Goal: Information Seeking & Learning: Understand process/instructions

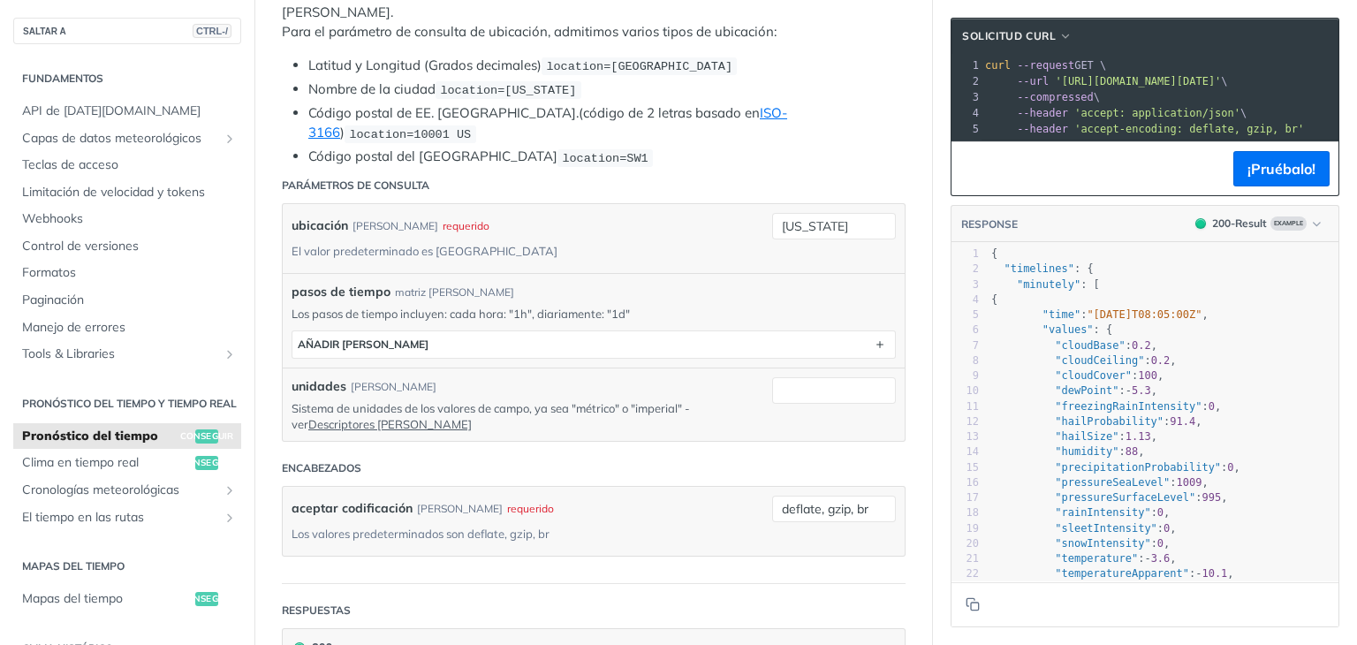
scroll to position [442, 0]
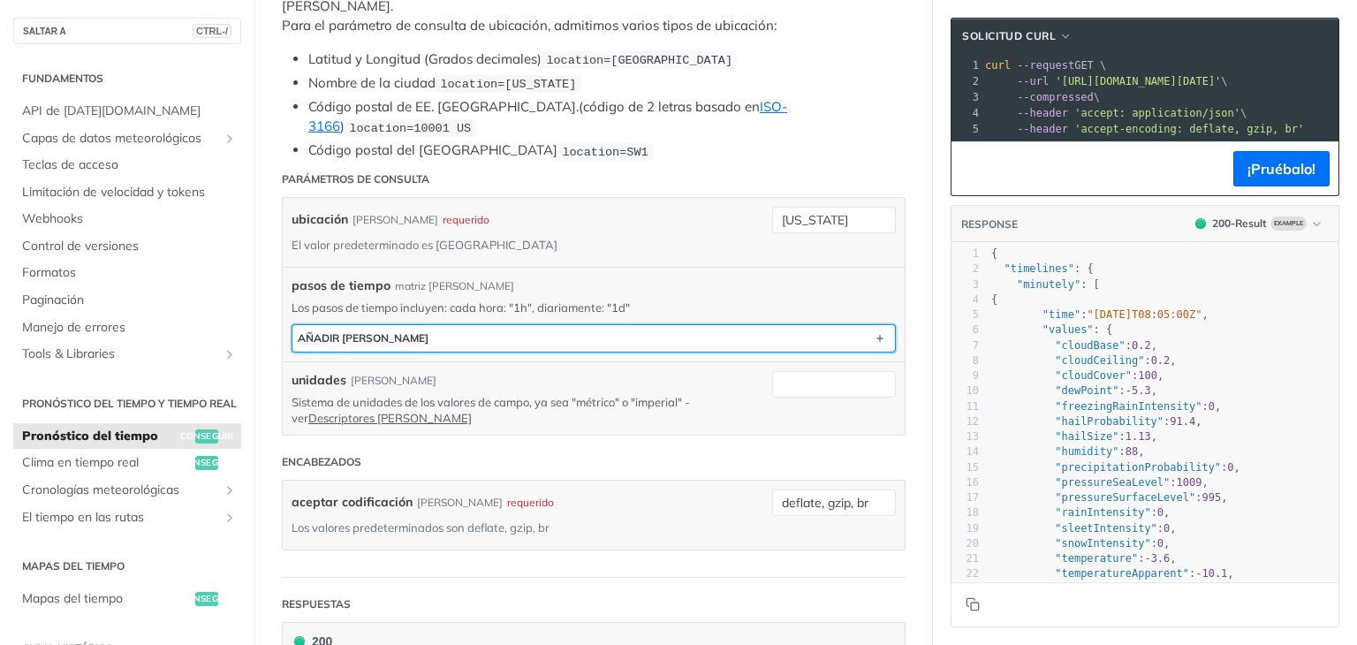
click at [738, 325] on button "AÑADIR [PERSON_NAME]" at bounding box center [594, 338] width 603 height 27
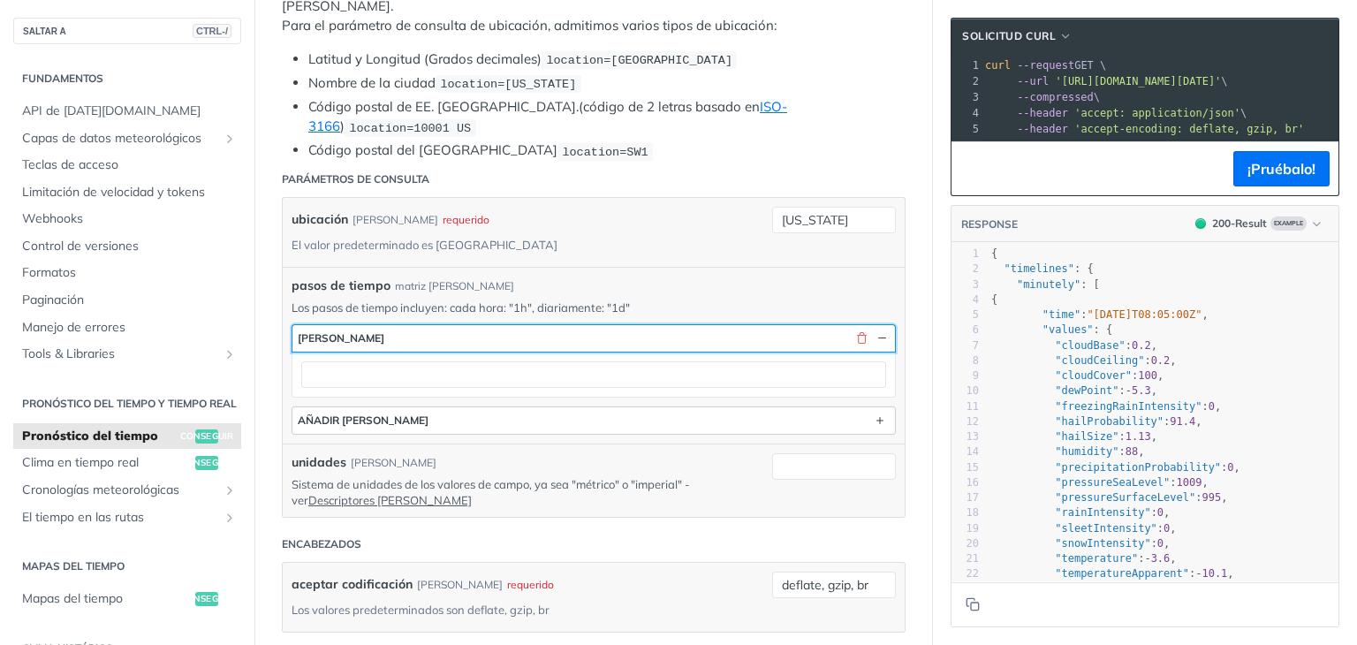
click at [738, 325] on button "cadena" at bounding box center [594, 338] width 603 height 27
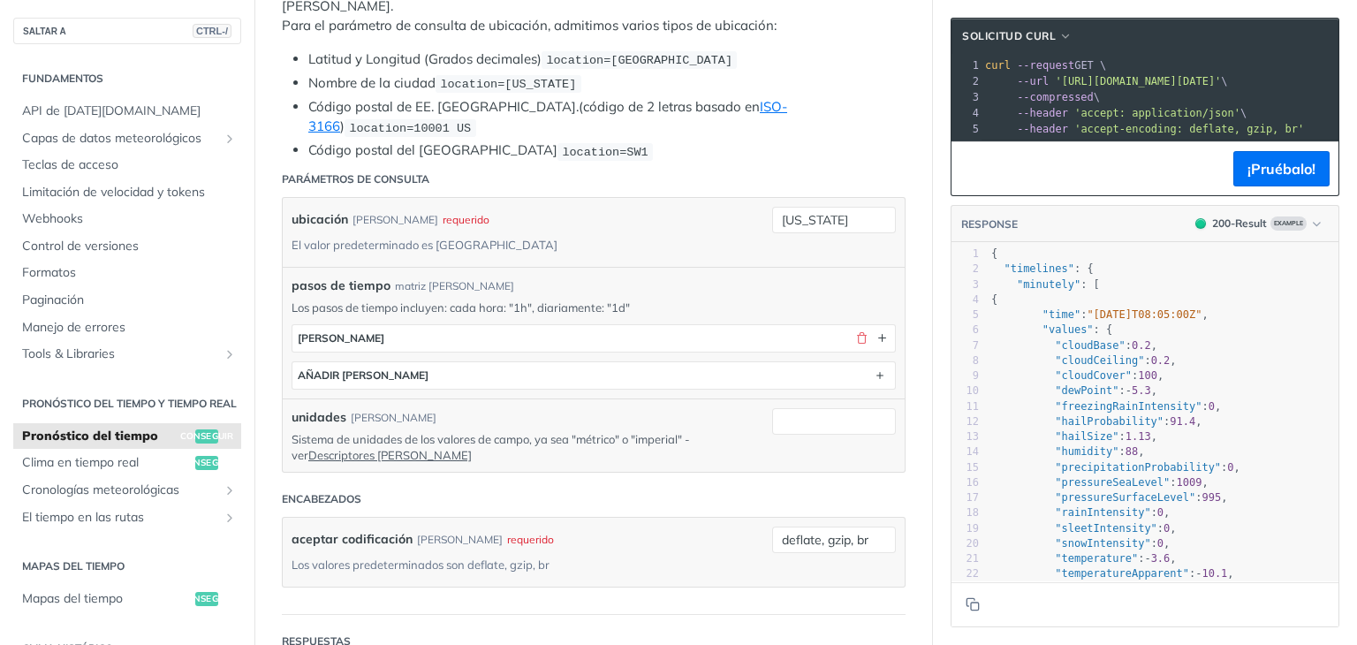
click at [468, 277] on div "pasos de tiempo matriz de cadenas Los pasos de tiempo incluyen: cada hora: "1h"…" at bounding box center [594, 333] width 604 height 113
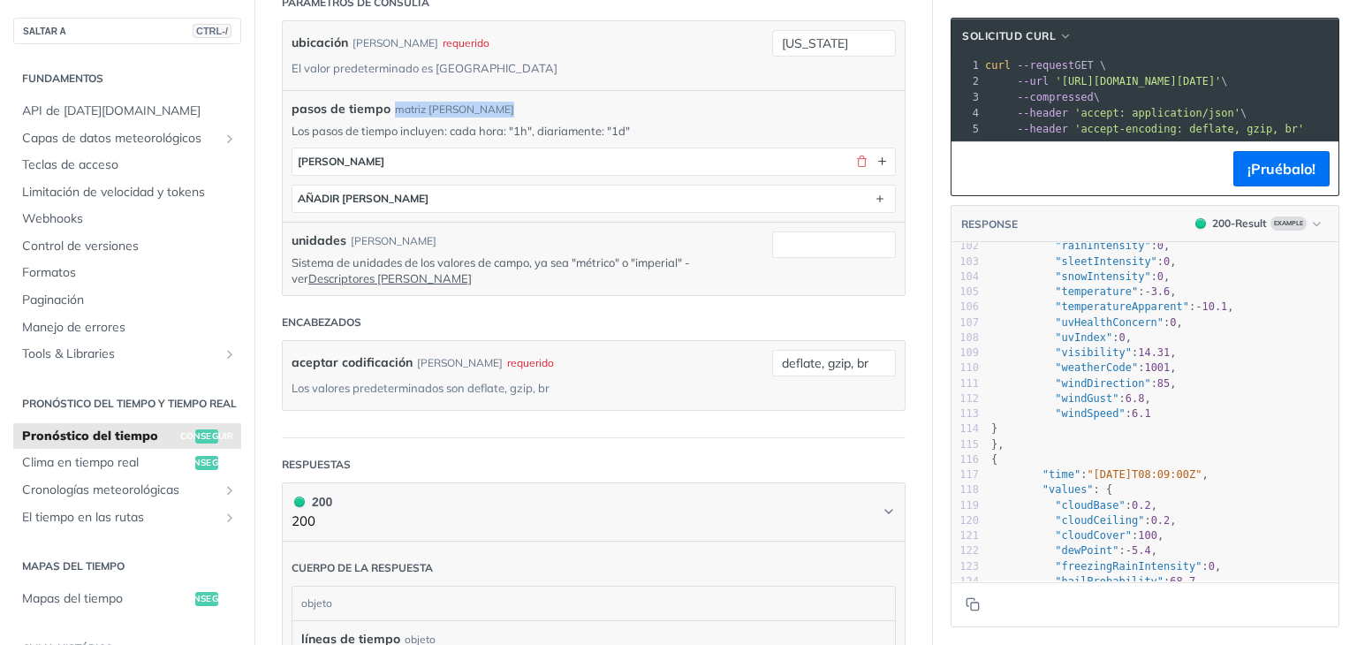
scroll to position [0, 0]
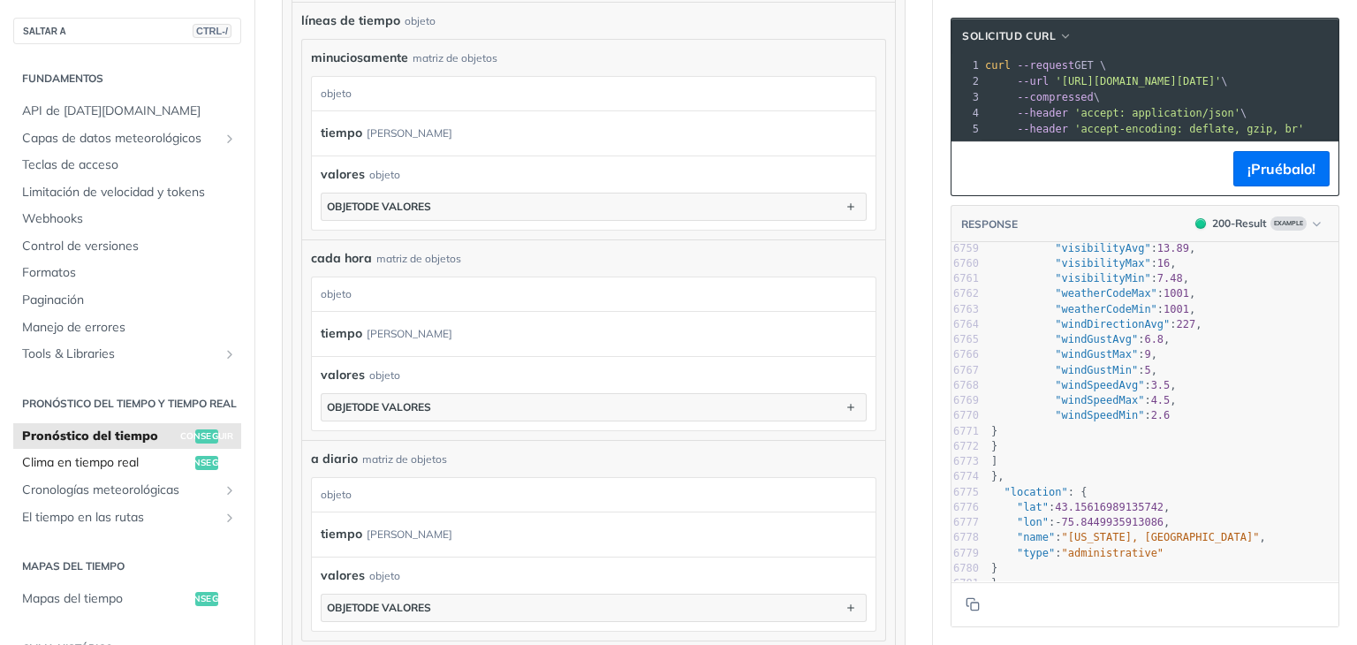
click at [121, 470] on font "Clima en tiempo real" at bounding box center [80, 462] width 117 height 16
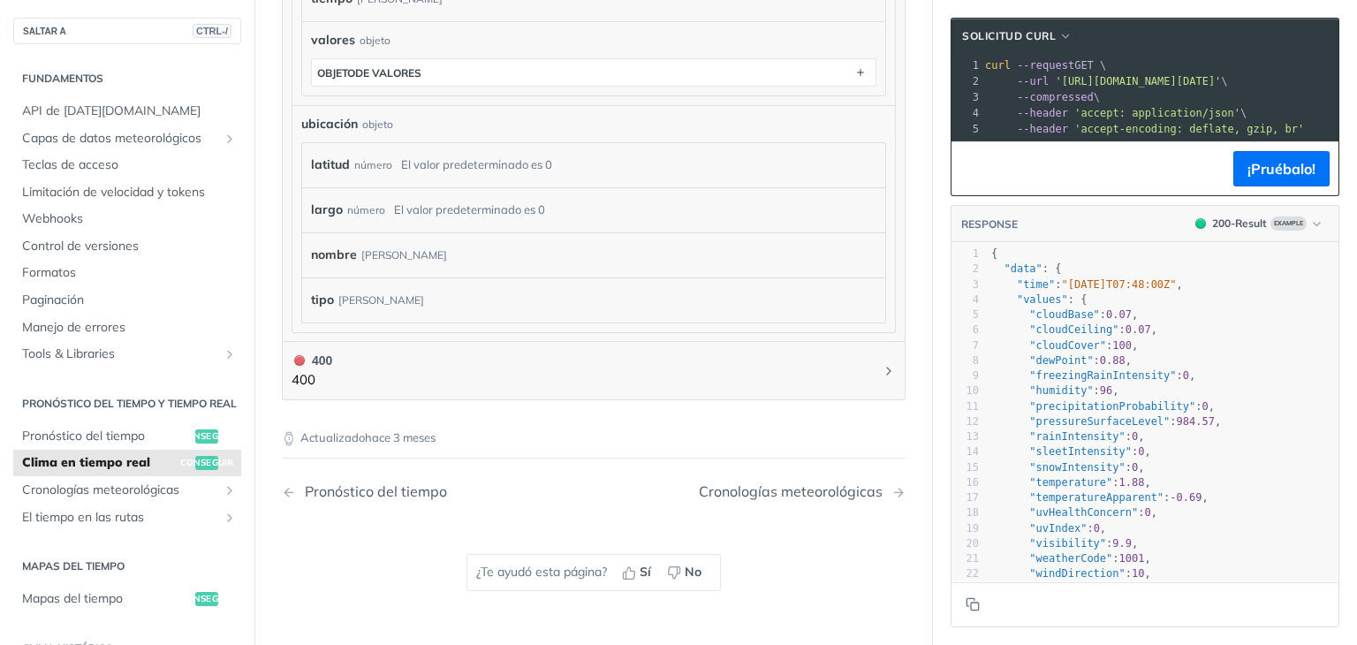
scroll to position [1237, 0]
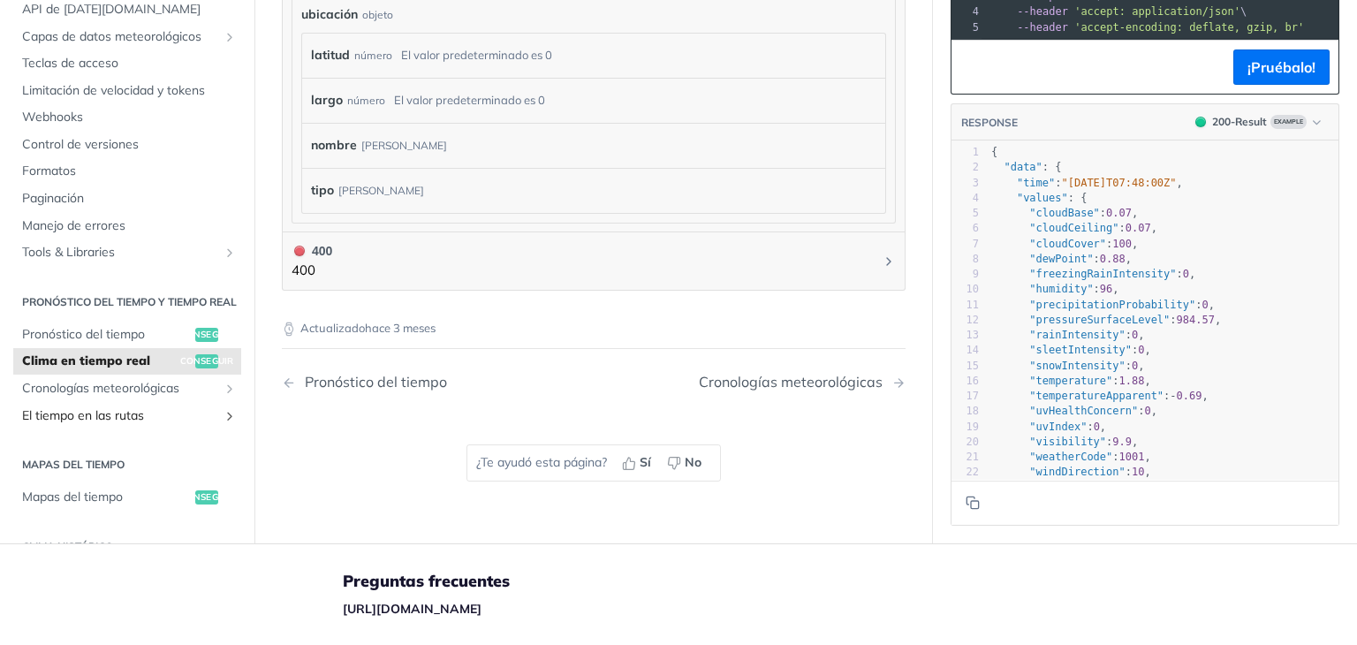
click at [144, 406] on font "El tiempo en las rutas" at bounding box center [83, 414] width 122 height 16
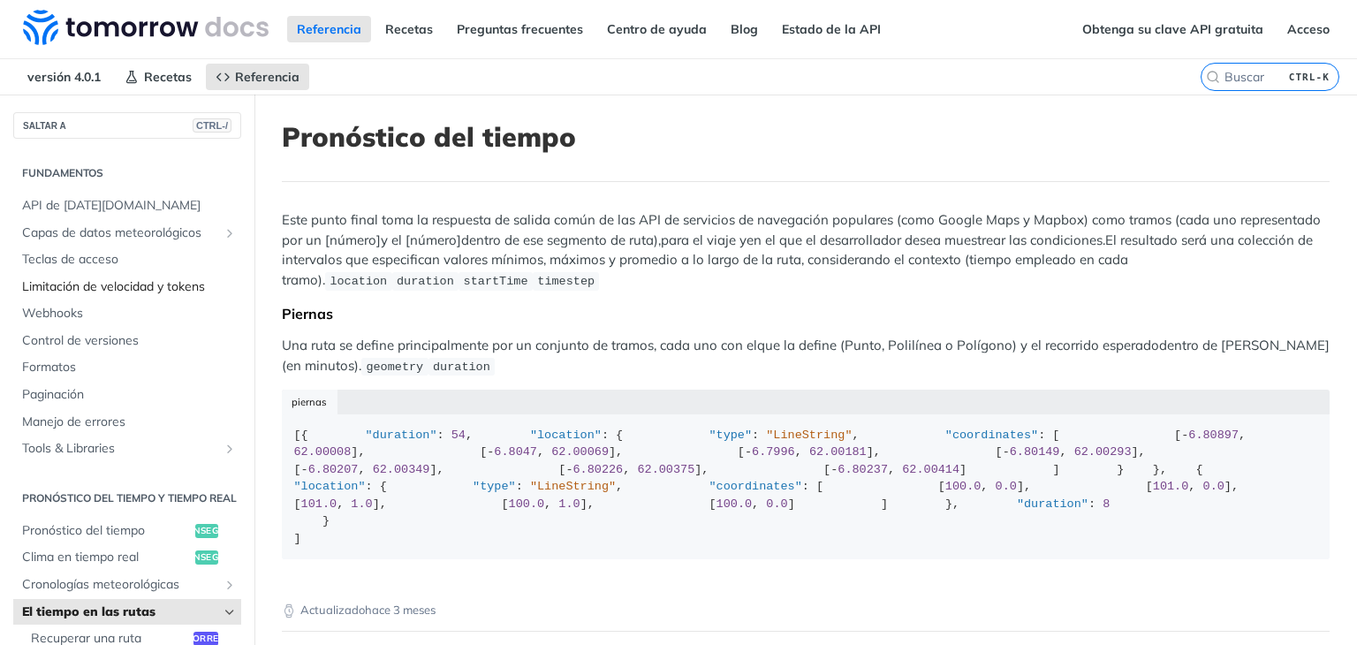
click at [96, 278] on font "Limitación de velocidad y tokens" at bounding box center [113, 286] width 183 height 16
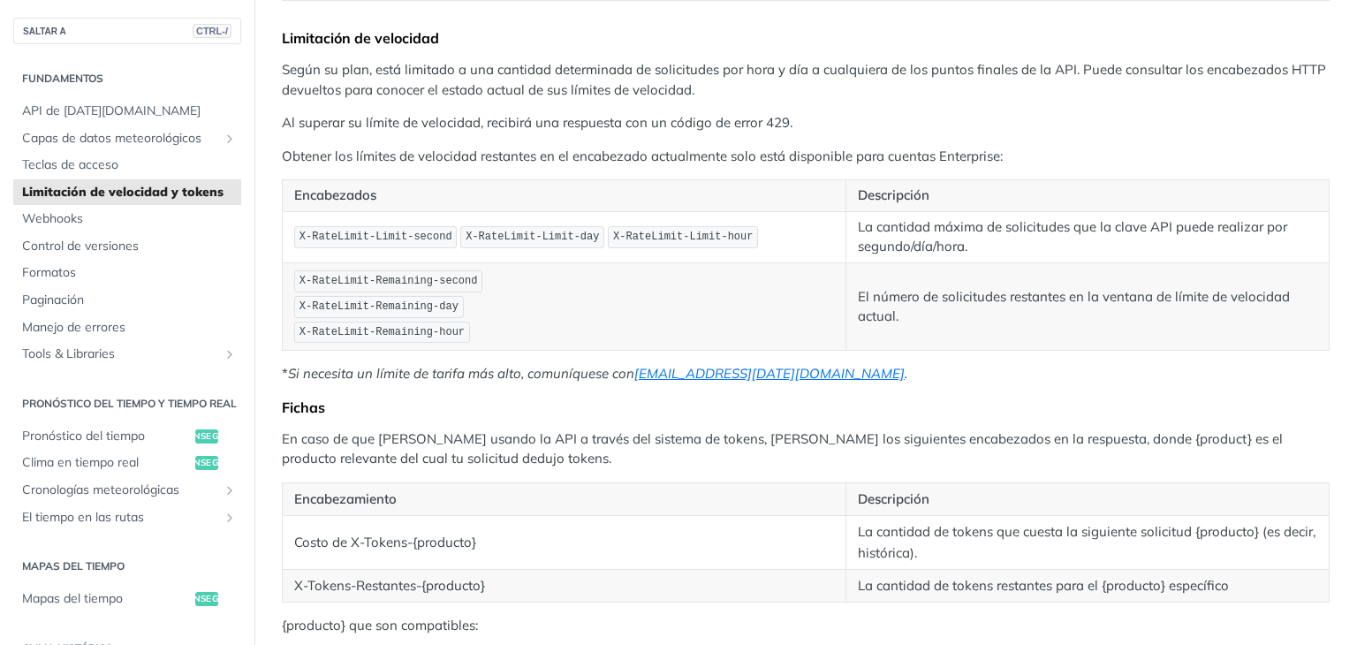
scroll to position [177, 0]
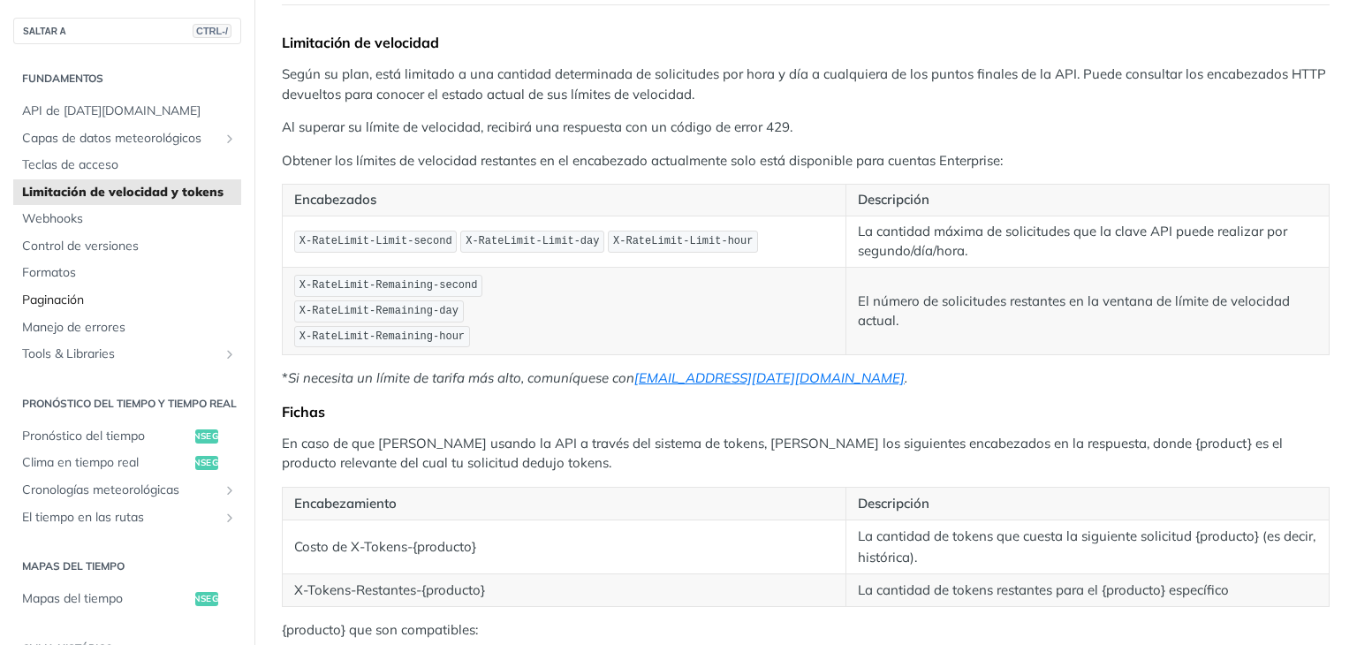
click at [148, 295] on span "Paginación" at bounding box center [129, 301] width 215 height 18
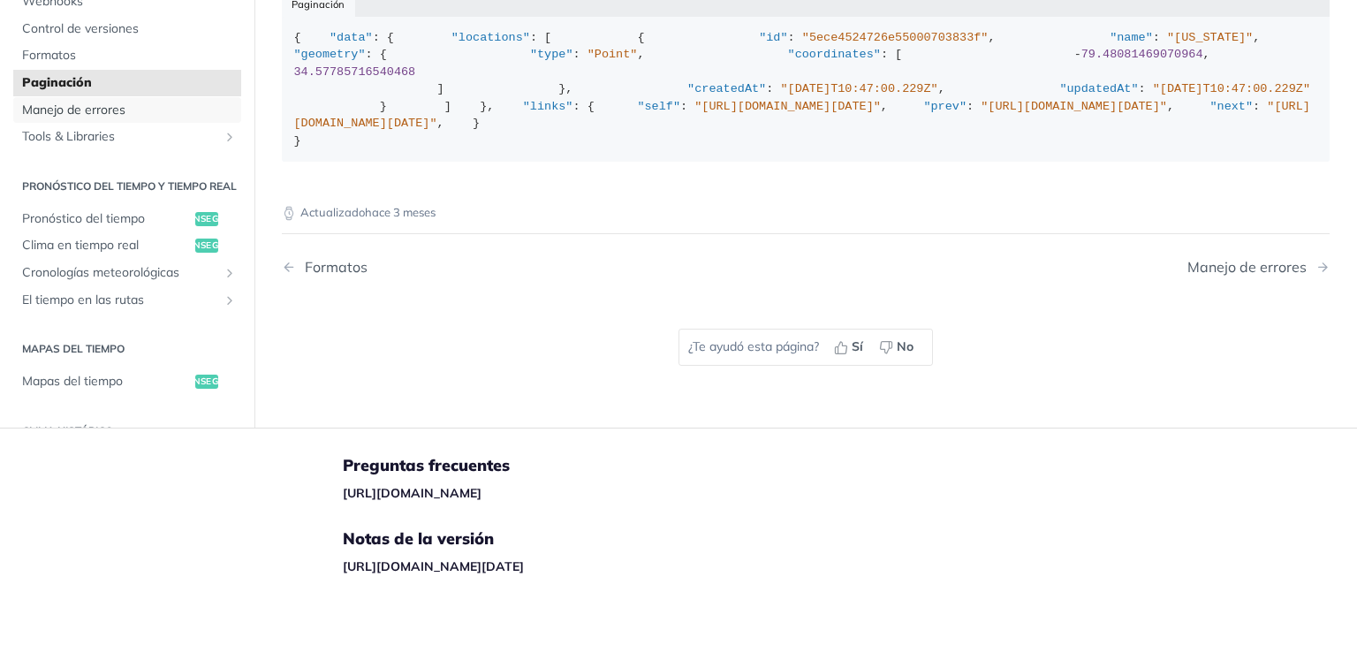
scroll to position [442, 0]
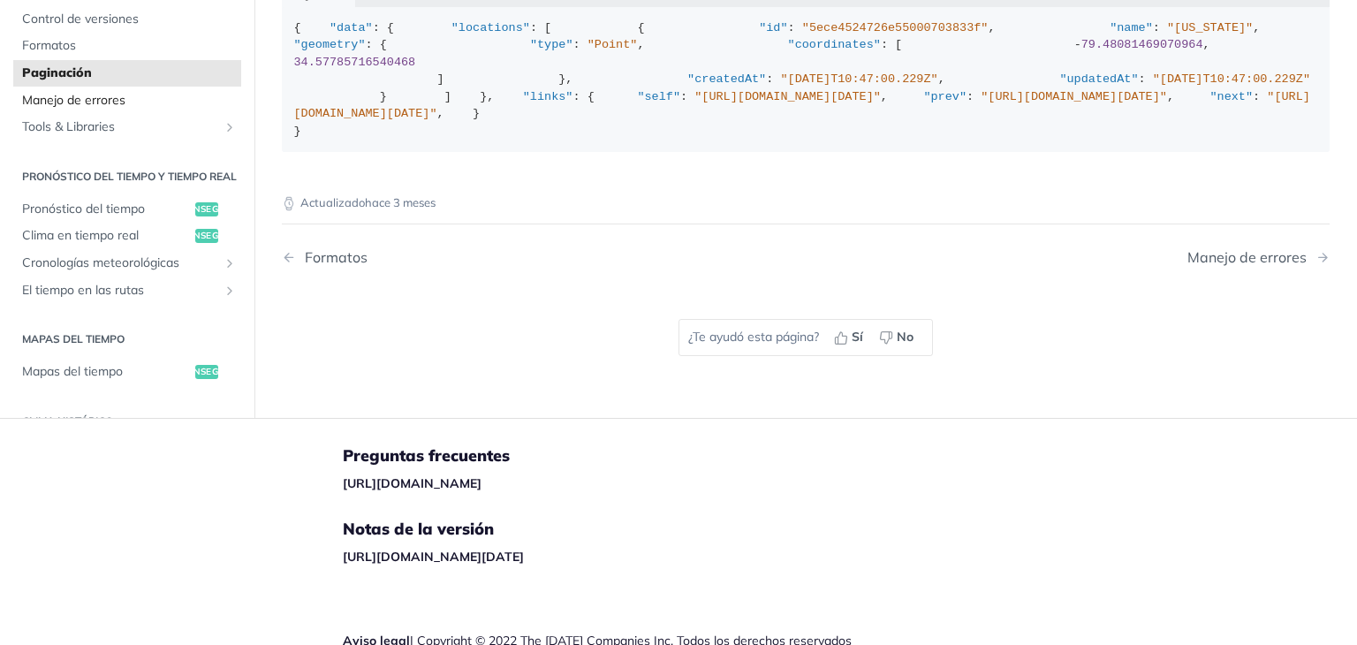
click at [200, 109] on span "Manejo de errores" at bounding box center [129, 100] width 215 height 18
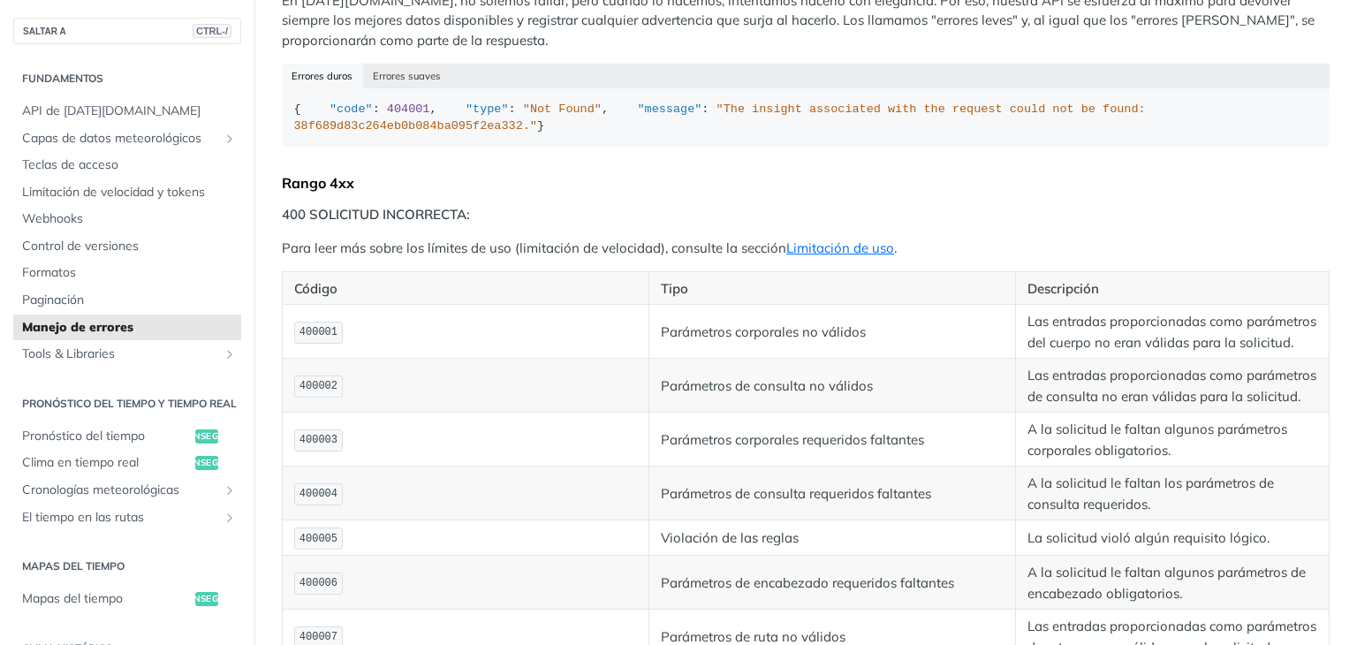
scroll to position [353, 0]
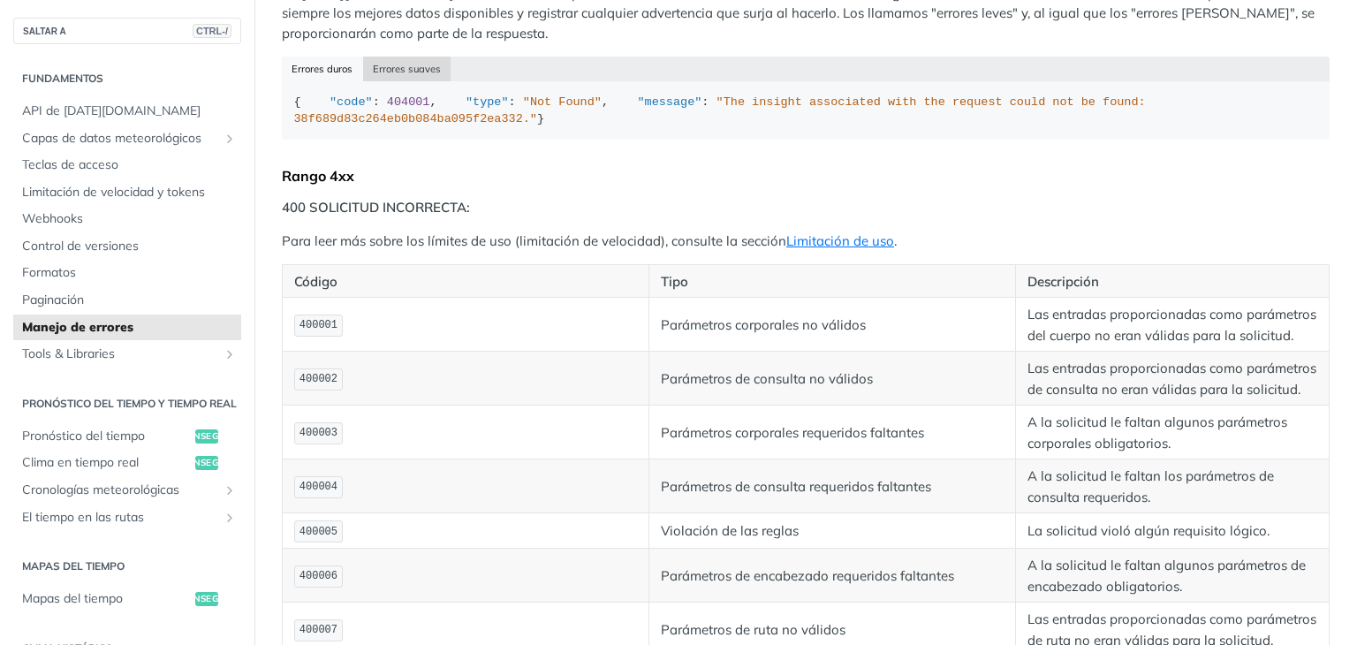
click at [441, 75] on font "Errores suaves" at bounding box center [407, 69] width 68 height 12
click at [431, 75] on font "Errores suaves" at bounding box center [407, 69] width 68 height 12
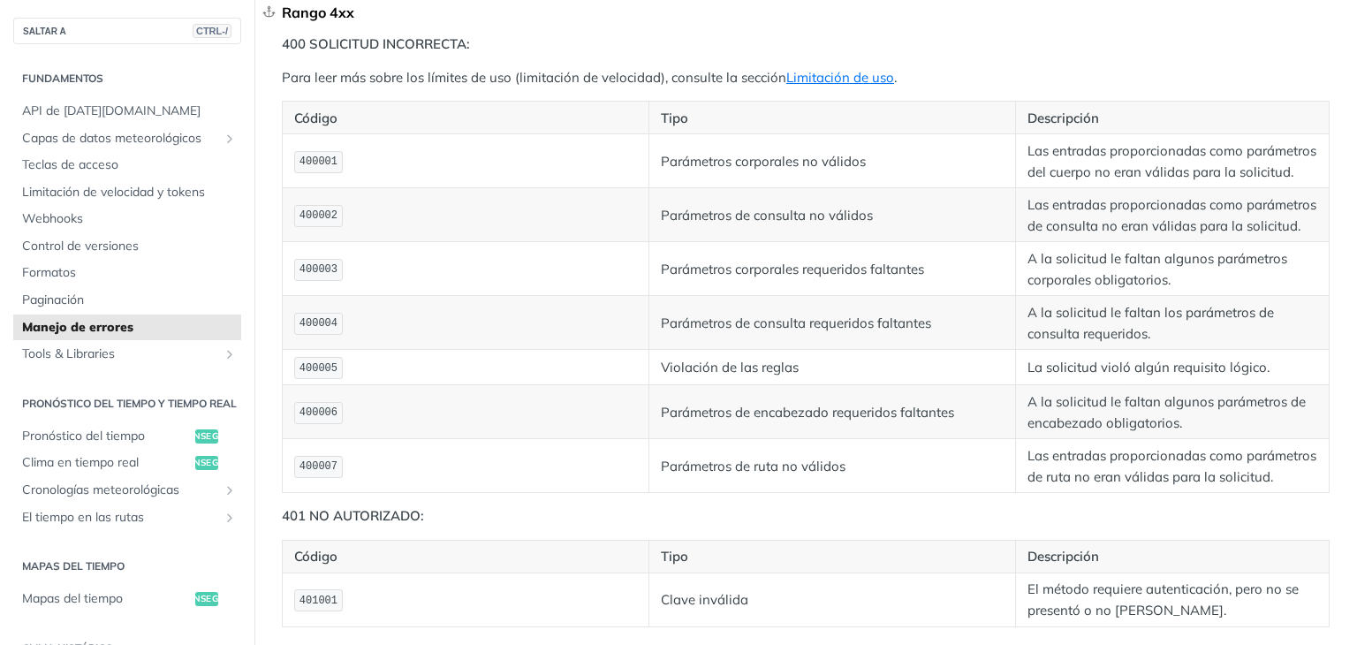
scroll to position [530, 0]
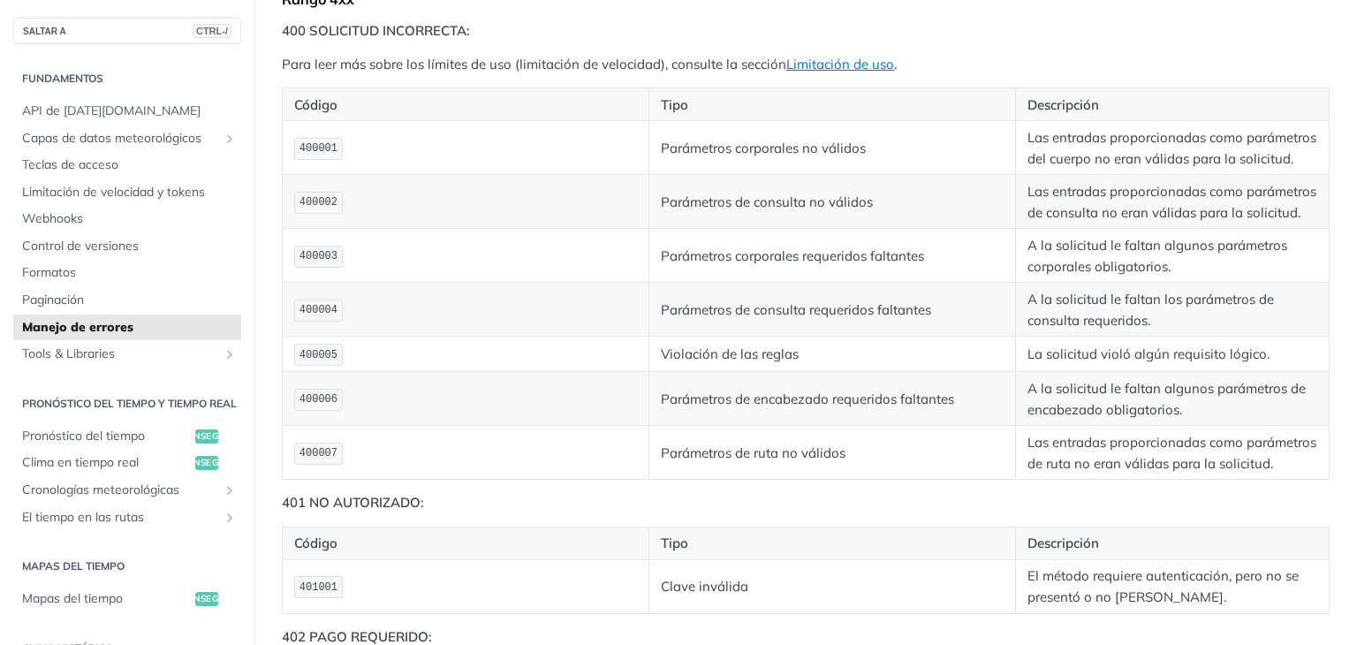
click at [364, 207] on div "Nuestra API utiliza códigos de respuesta HTTP convencionales para indicar el re…" at bounding box center [806, 602] width 1048 height 1844
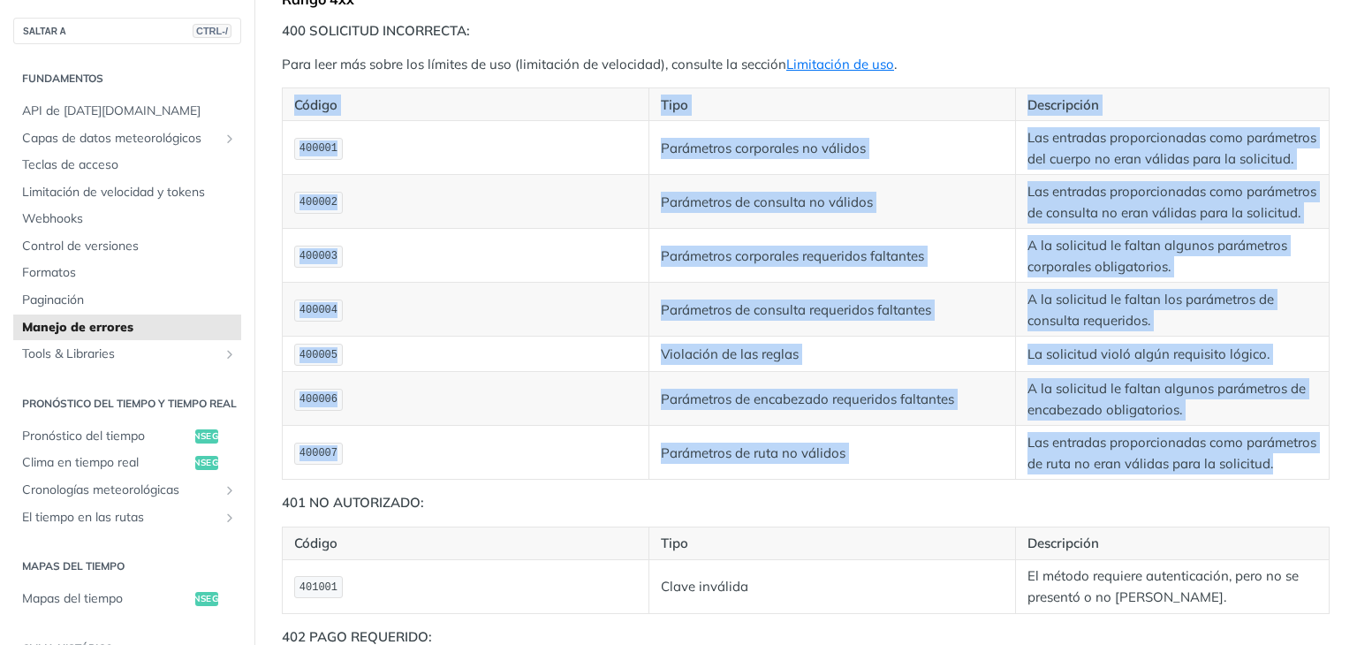
click at [364, 207] on div "Nuestra API utiliza códigos de respuesta HTTP convencionales para indicar el re…" at bounding box center [806, 602] width 1048 height 1844
click at [661, 156] on font "Parámetros corporales no válidos" at bounding box center [763, 147] width 205 height 17
click at [661, 210] on font "Parámetros de consulta no válidos" at bounding box center [767, 202] width 212 height 17
click at [1015, 229] on td "Las entradas proporcionadas como parámetros de consulta no eran válidas para la…" at bounding box center [1172, 202] width 315 height 54
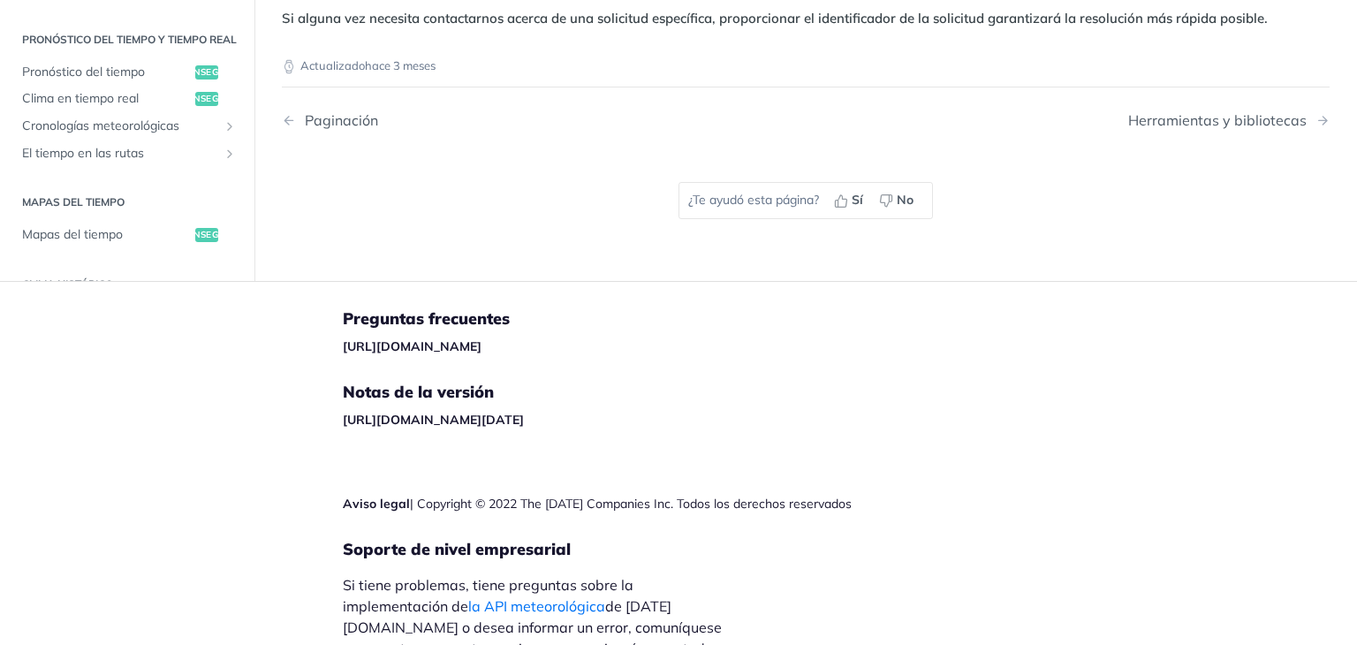
scroll to position [2030, 0]
